Goal: Task Accomplishment & Management: Manage account settings

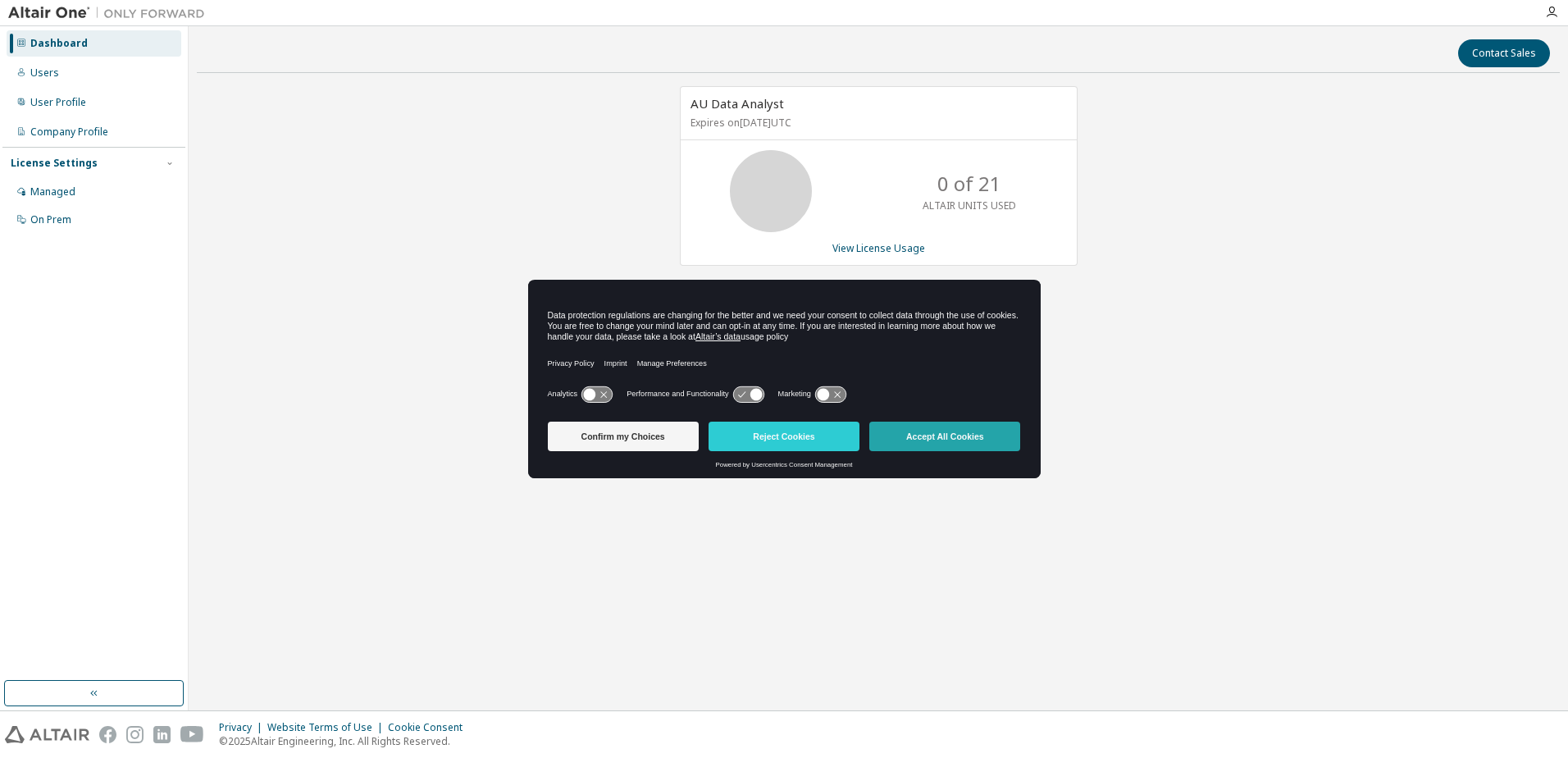
click at [899, 434] on button "Accept All Cookies" at bounding box center [944, 436] width 151 height 29
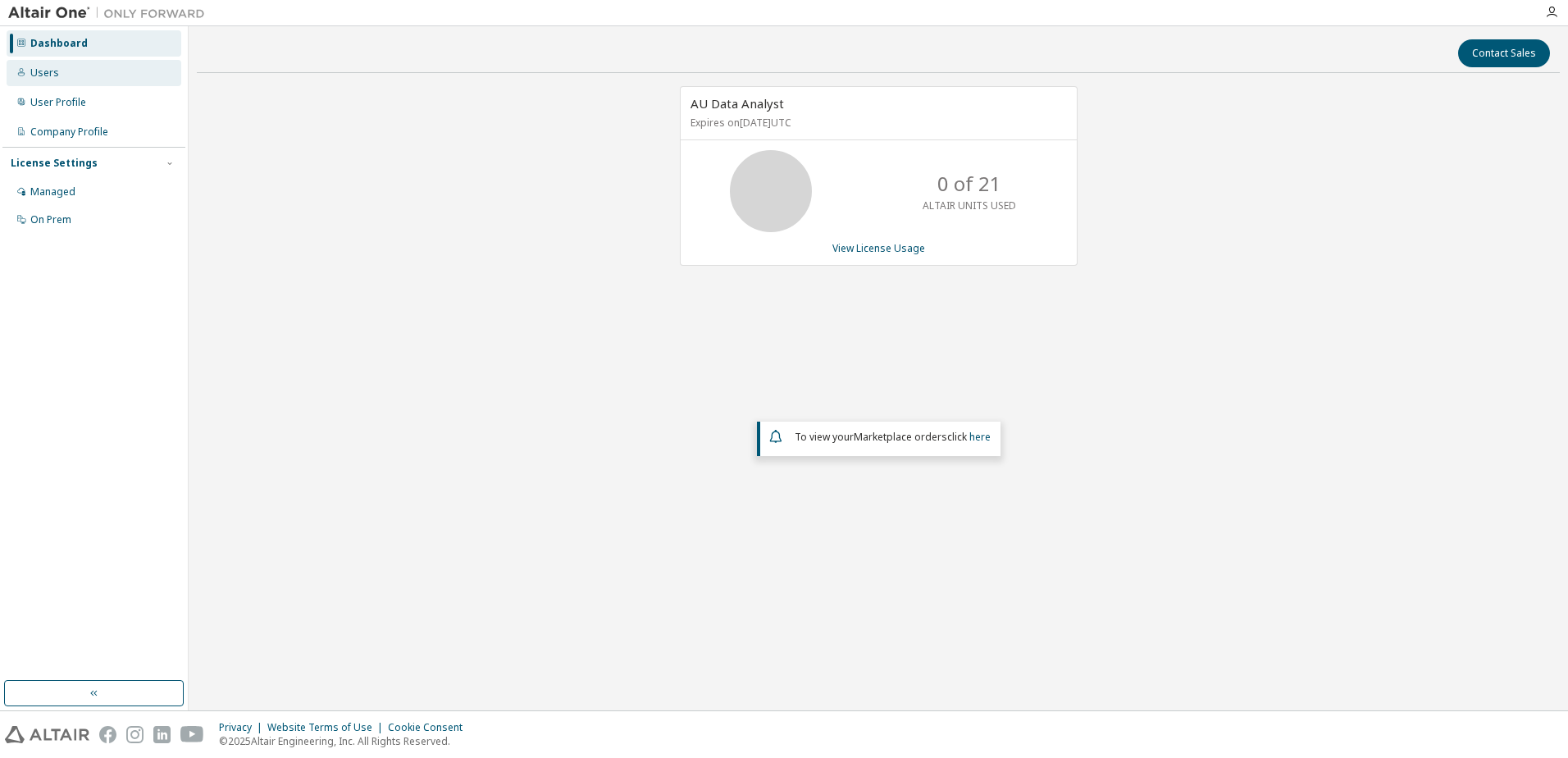
click at [44, 75] on div "Users" at bounding box center [44, 72] width 28 height 13
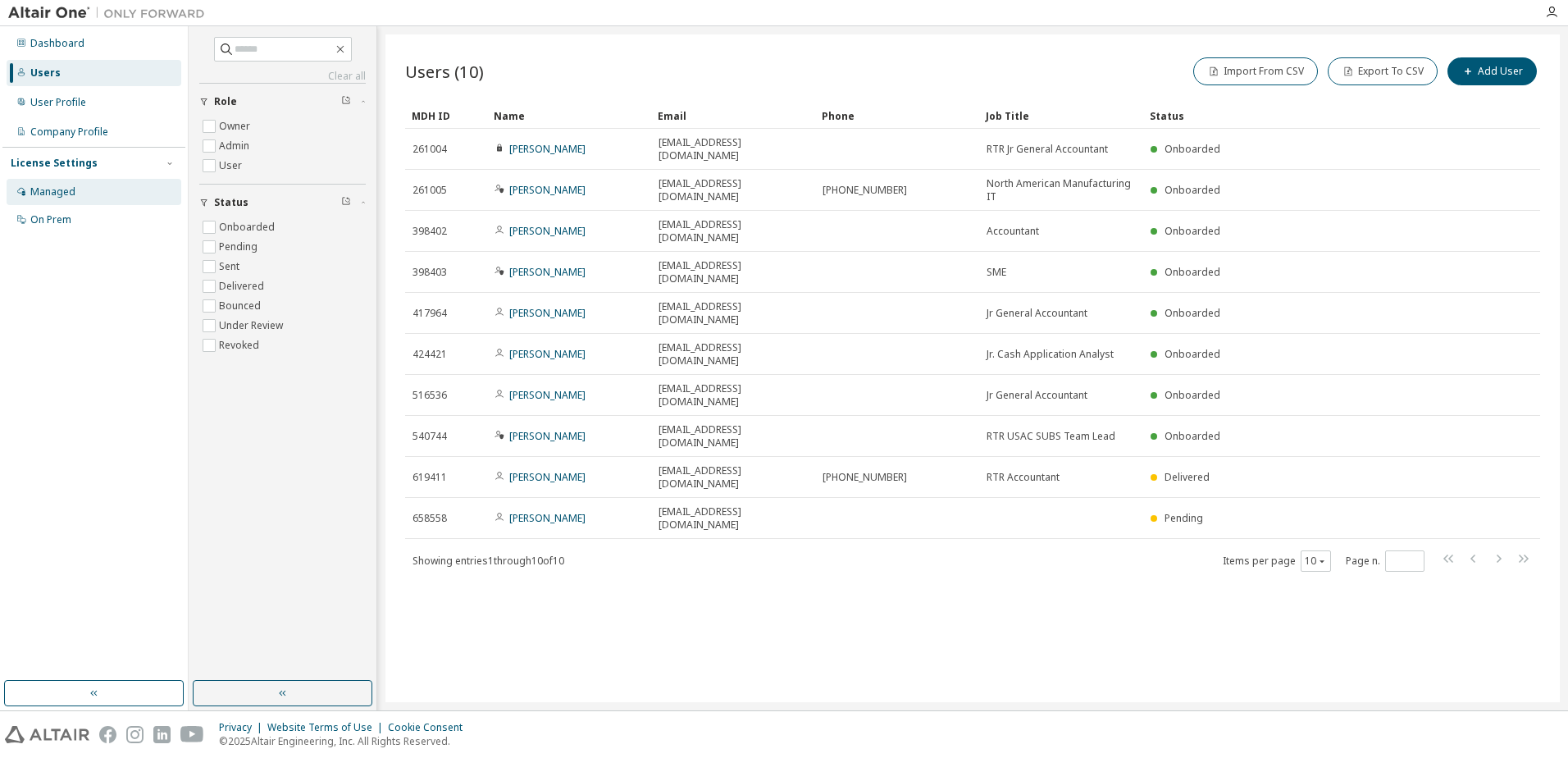
click at [24, 195] on icon at bounding box center [22, 192] width 9 height 9
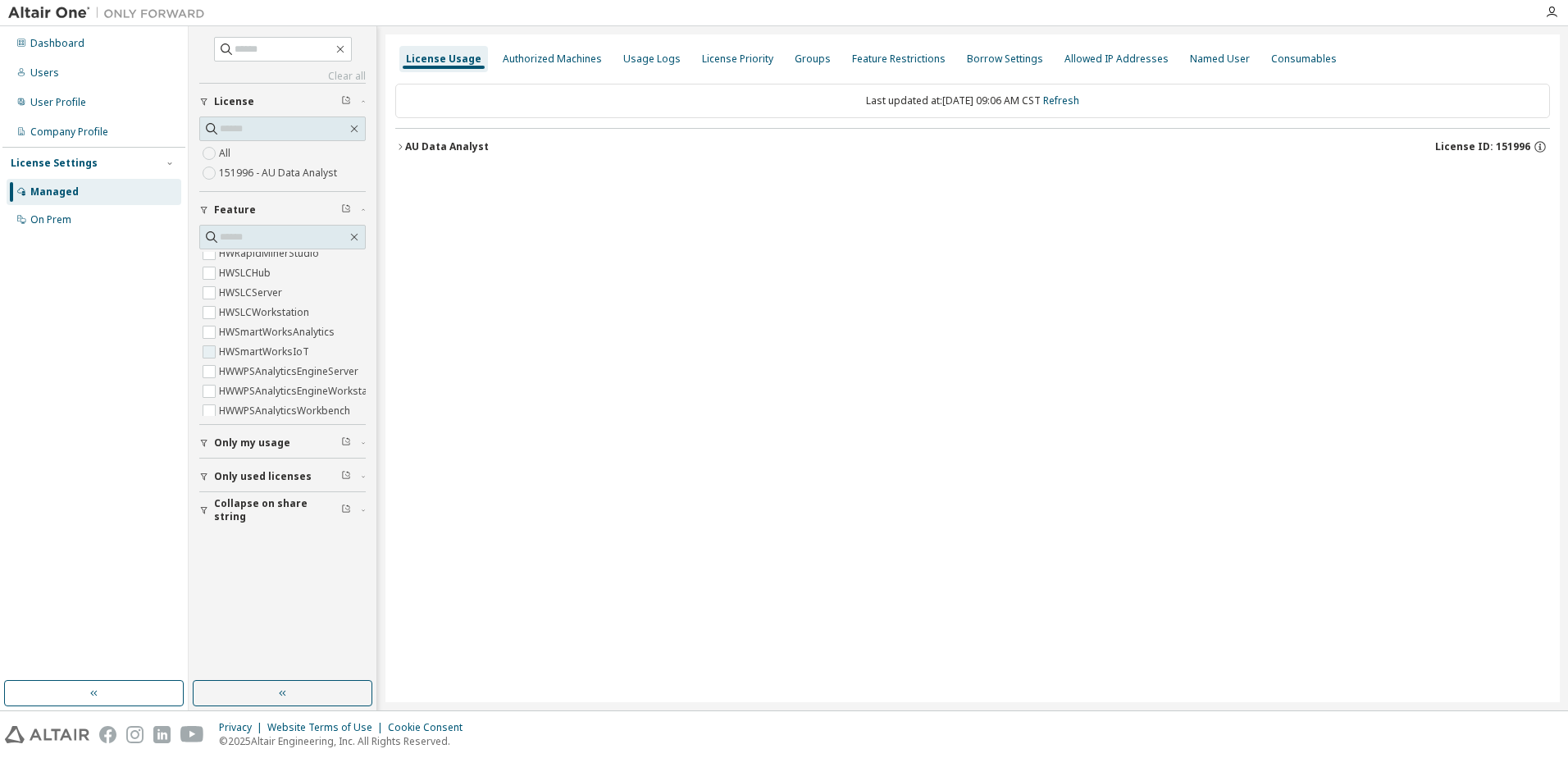
scroll to position [1400, 0]
click at [46, 210] on div "On Prem" at bounding box center [94, 220] width 175 height 26
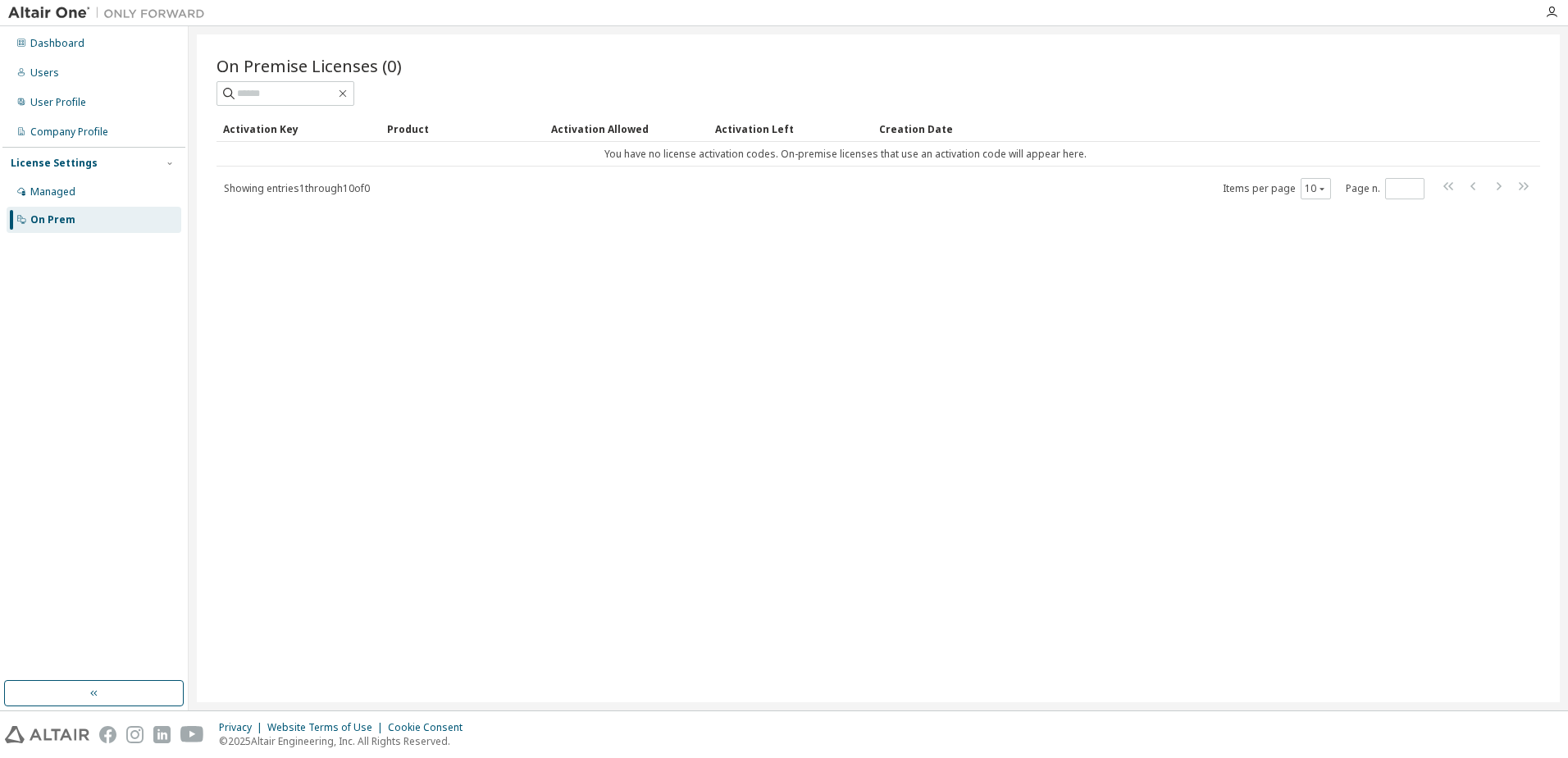
click at [96, 160] on div "License Settings" at bounding box center [93, 163] width 166 height 15
click at [88, 157] on div "License Settings" at bounding box center [53, 163] width 87 height 13
click at [59, 183] on div "Managed" at bounding box center [94, 192] width 175 height 26
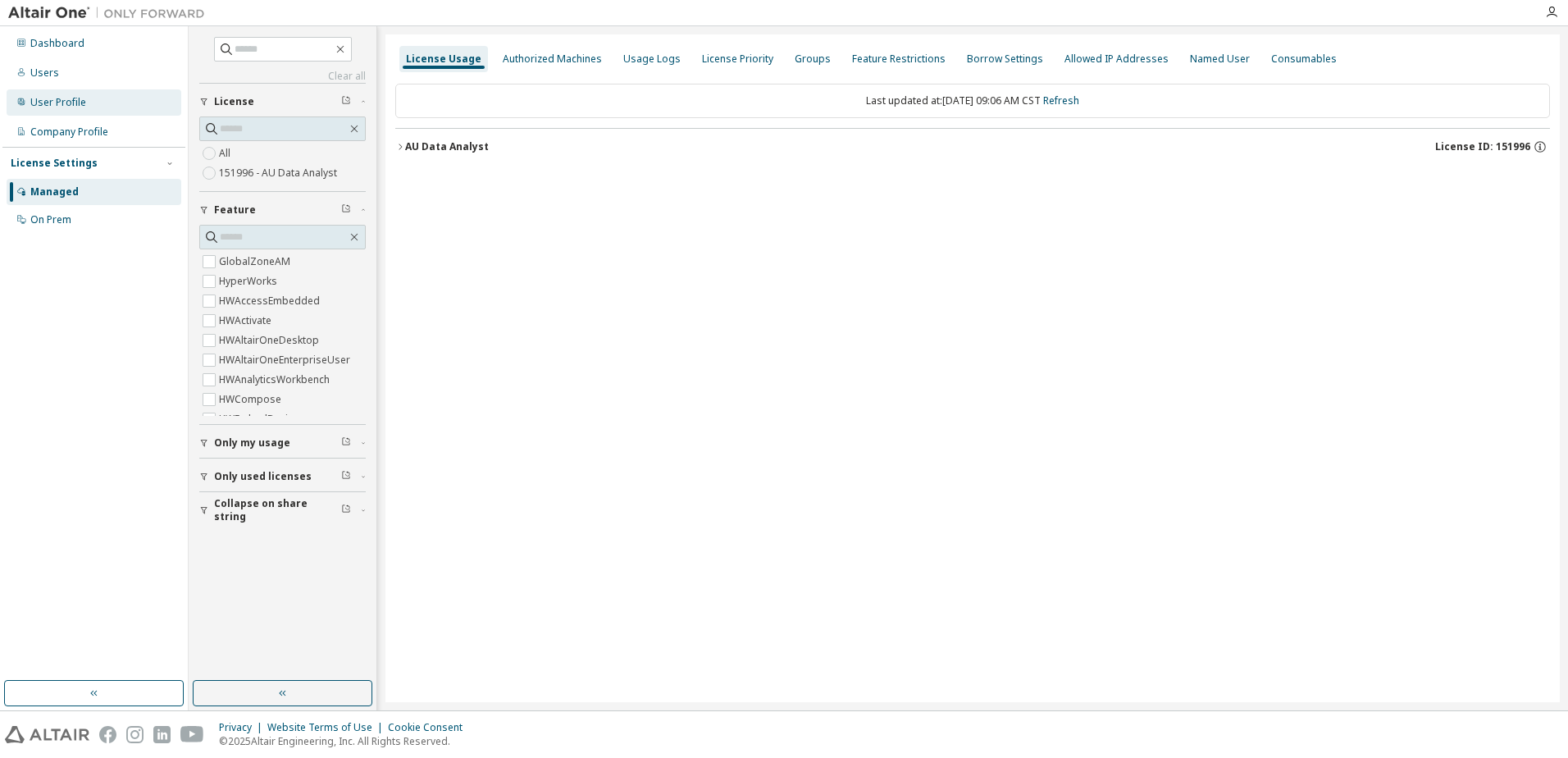
click at [54, 93] on div "User Profile" at bounding box center [94, 103] width 175 height 26
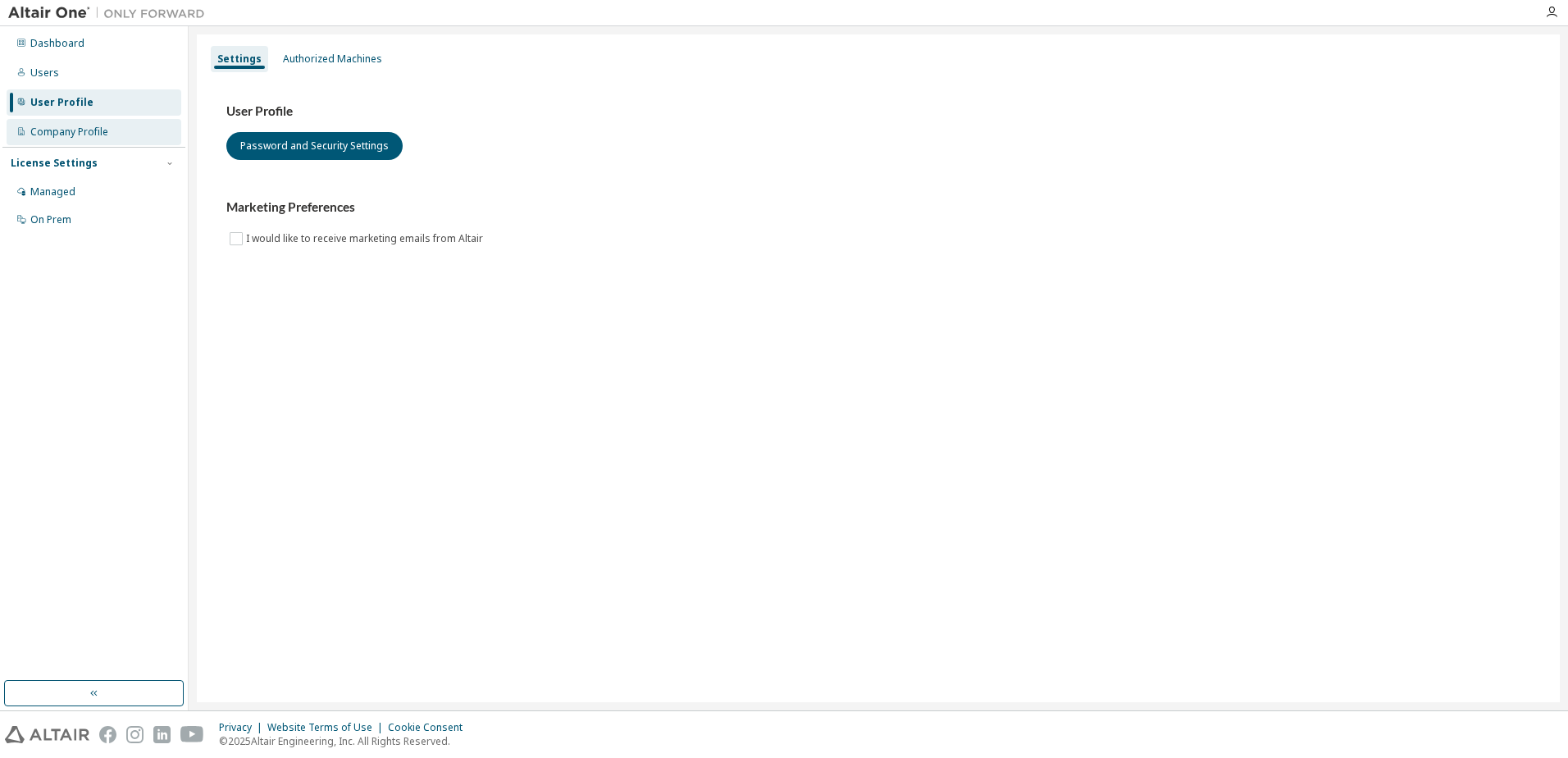
click at [73, 127] on div "Company Profile" at bounding box center [69, 132] width 77 height 13
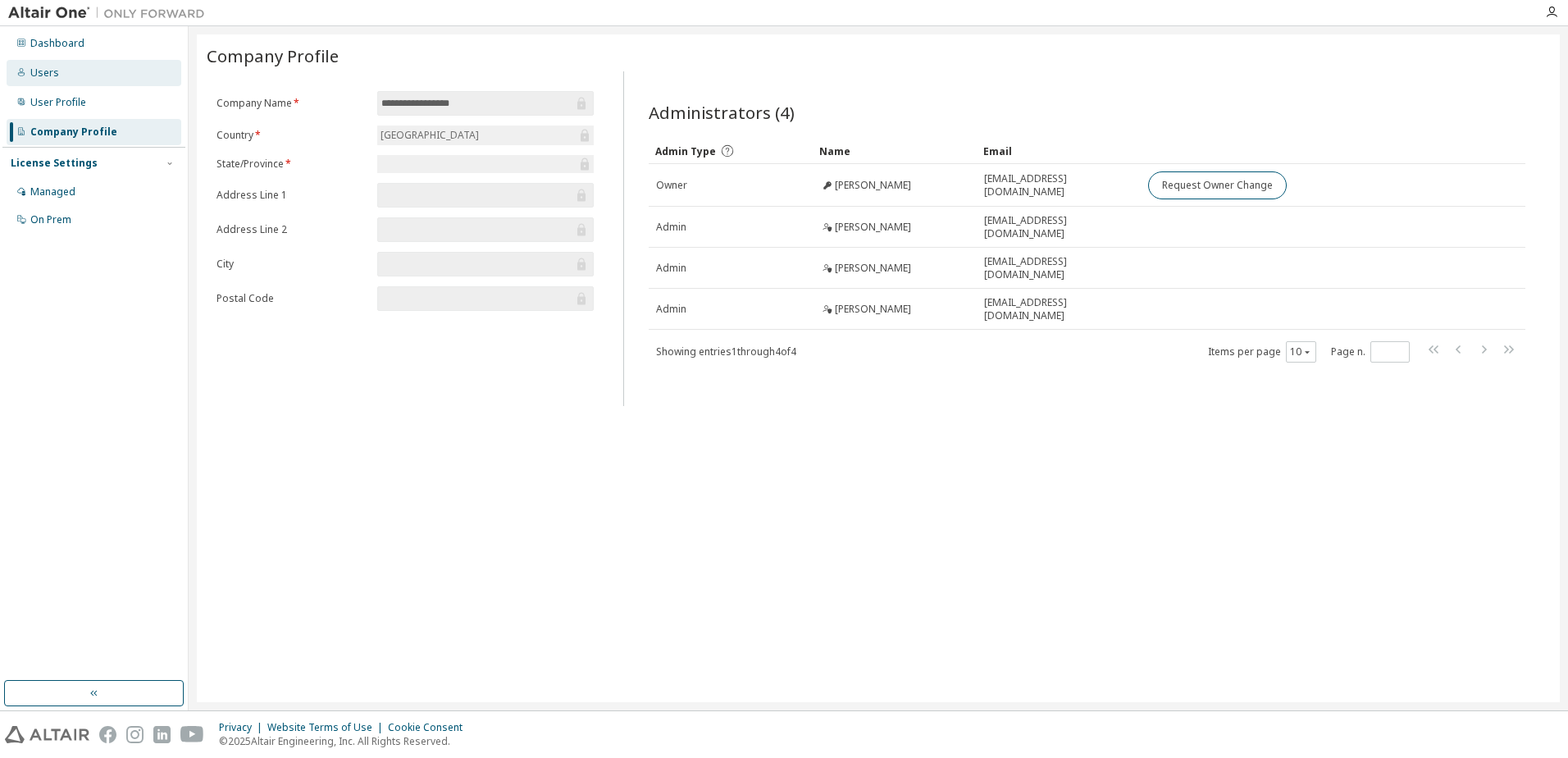
click at [55, 66] on div "Users" at bounding box center [44, 72] width 28 height 13
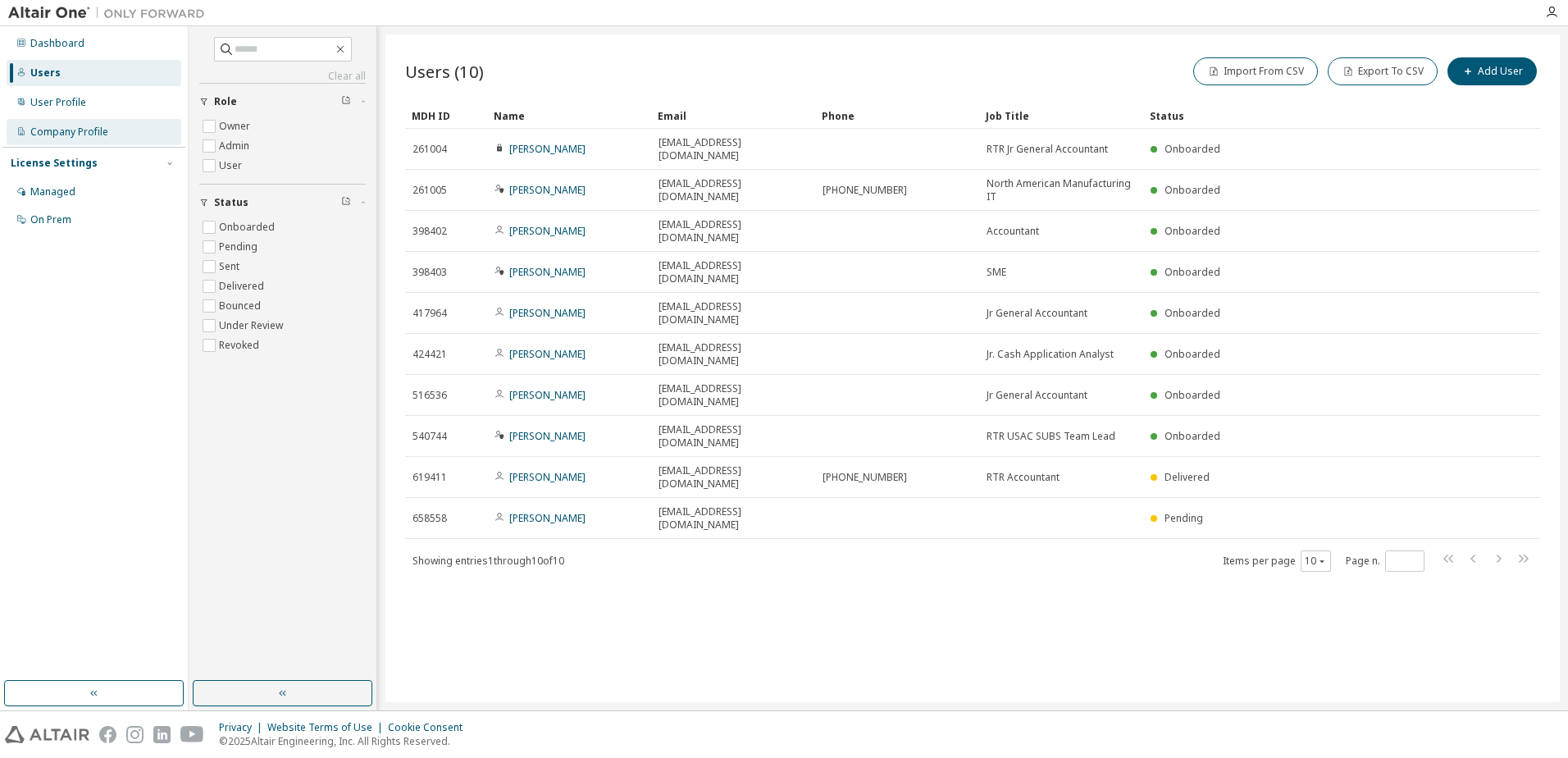
click at [79, 135] on div "Company Profile" at bounding box center [69, 132] width 77 height 13
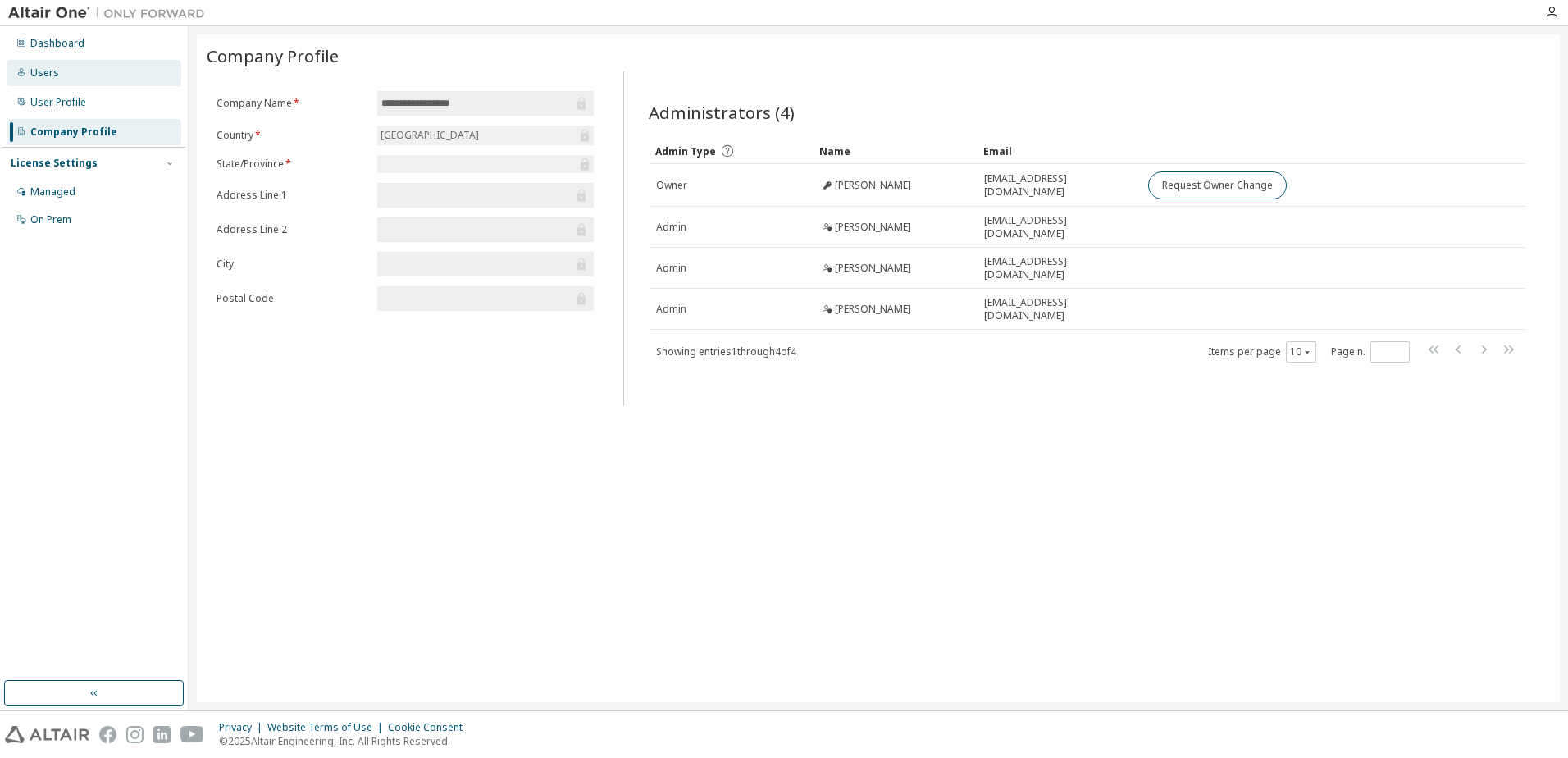
click at [61, 65] on div "Users" at bounding box center [94, 73] width 175 height 26
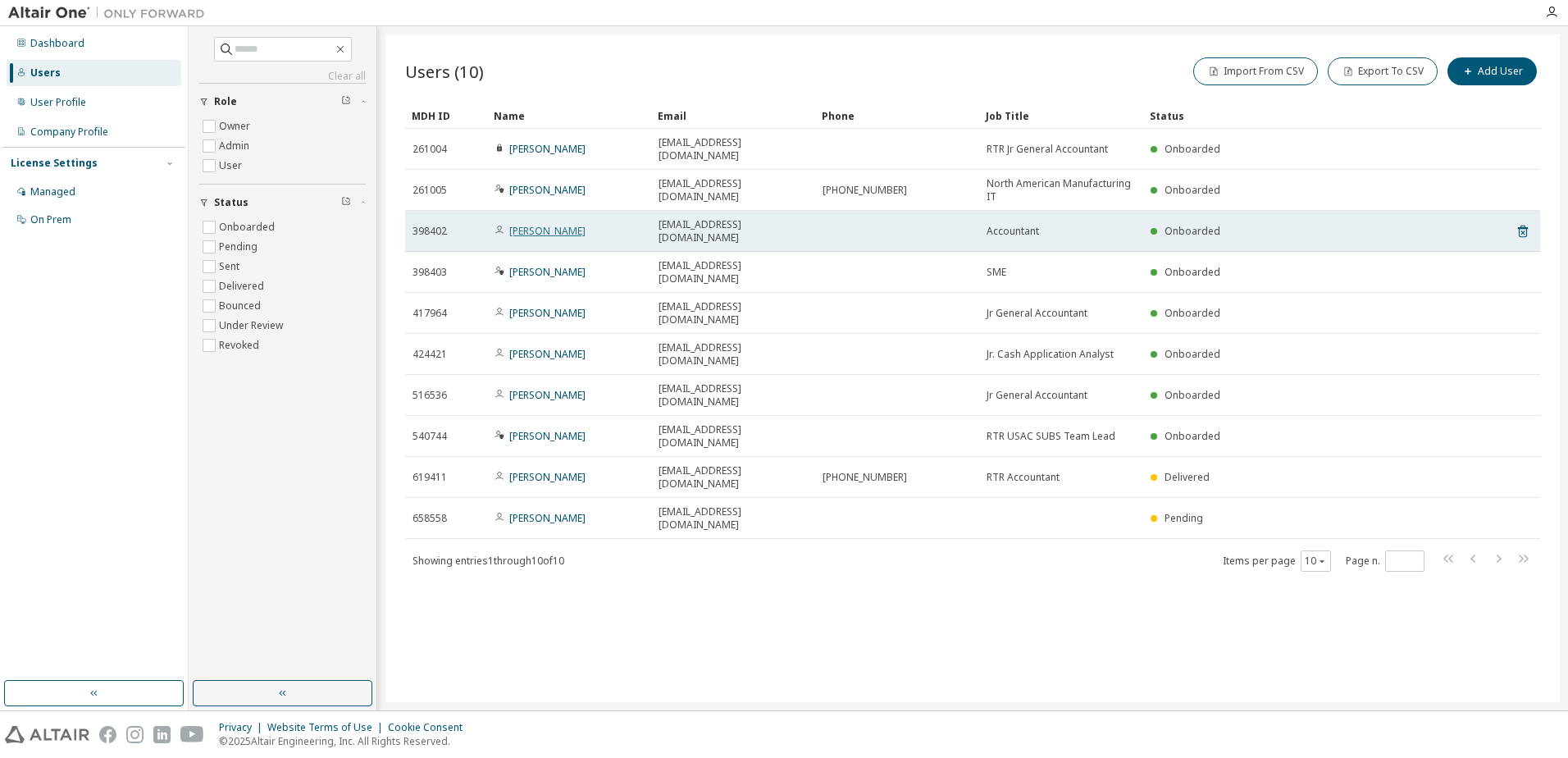
click at [549, 224] on link "Esteban Pereira" at bounding box center [547, 231] width 77 height 14
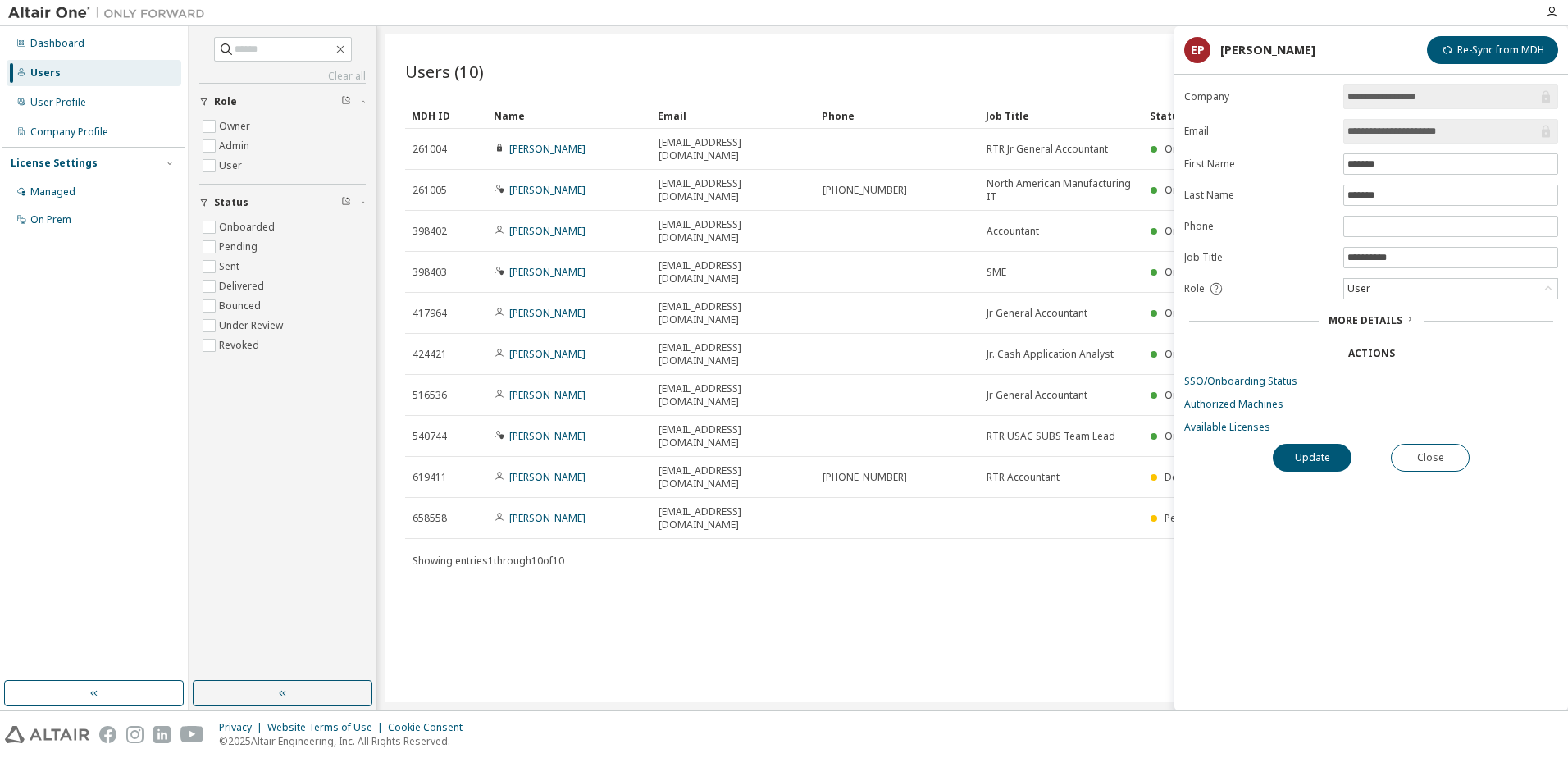
click at [1368, 321] on span "More Details" at bounding box center [1366, 320] width 74 height 14
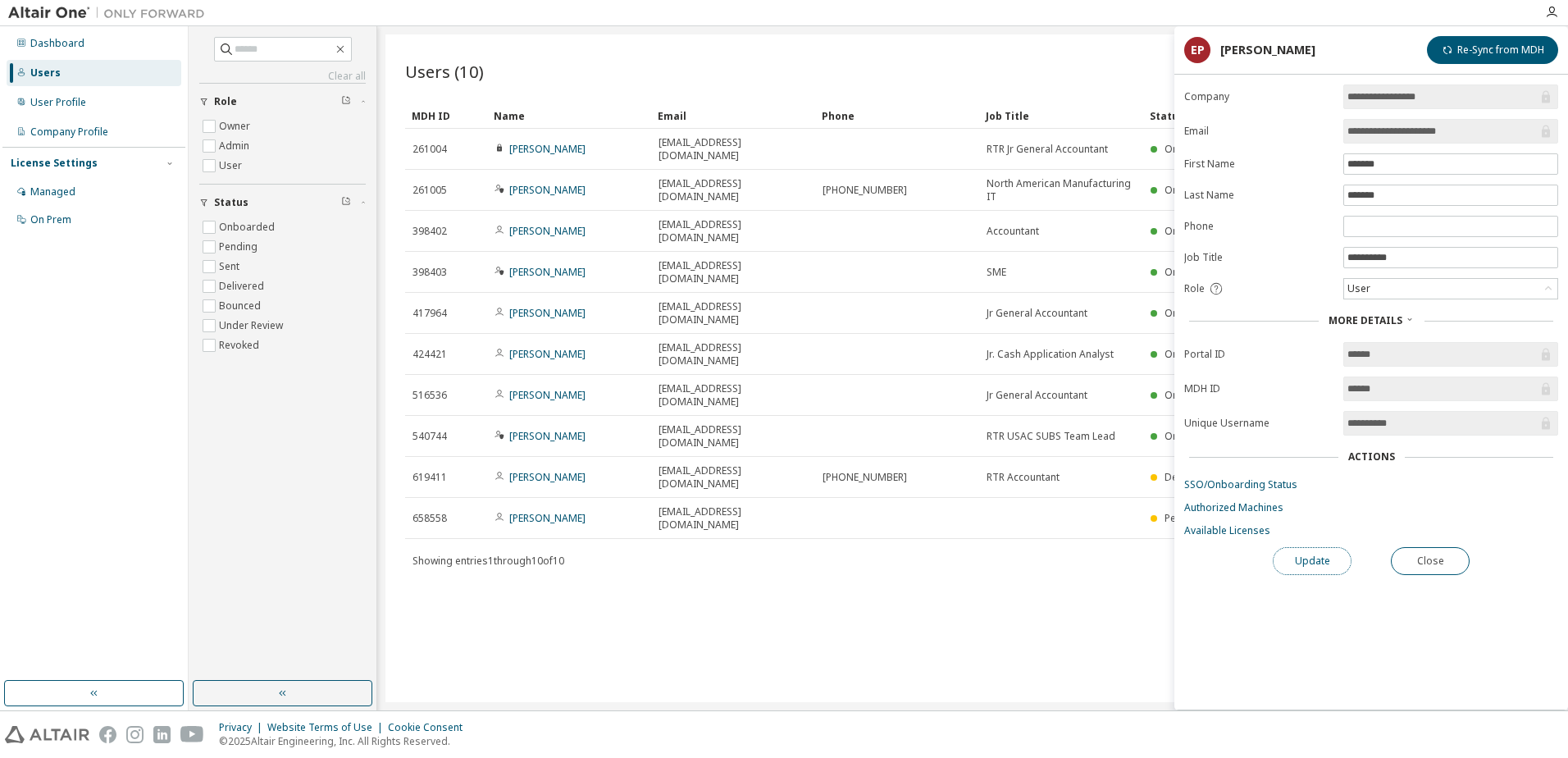
click at [1305, 566] on button "Update" at bounding box center [1311, 561] width 78 height 28
